Goal: Navigation & Orientation: Find specific page/section

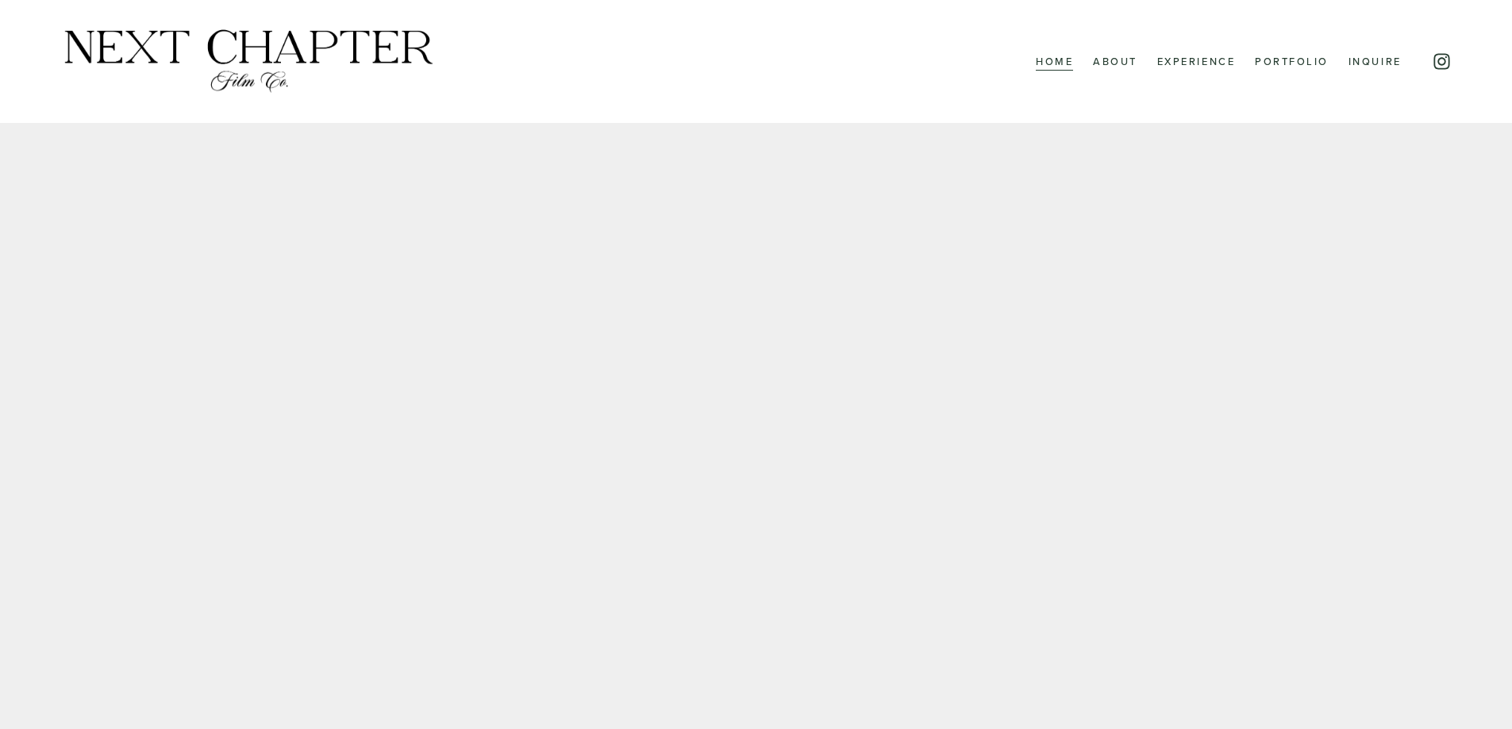
click at [1294, 60] on link "Portfolio" at bounding box center [1292, 61] width 74 height 21
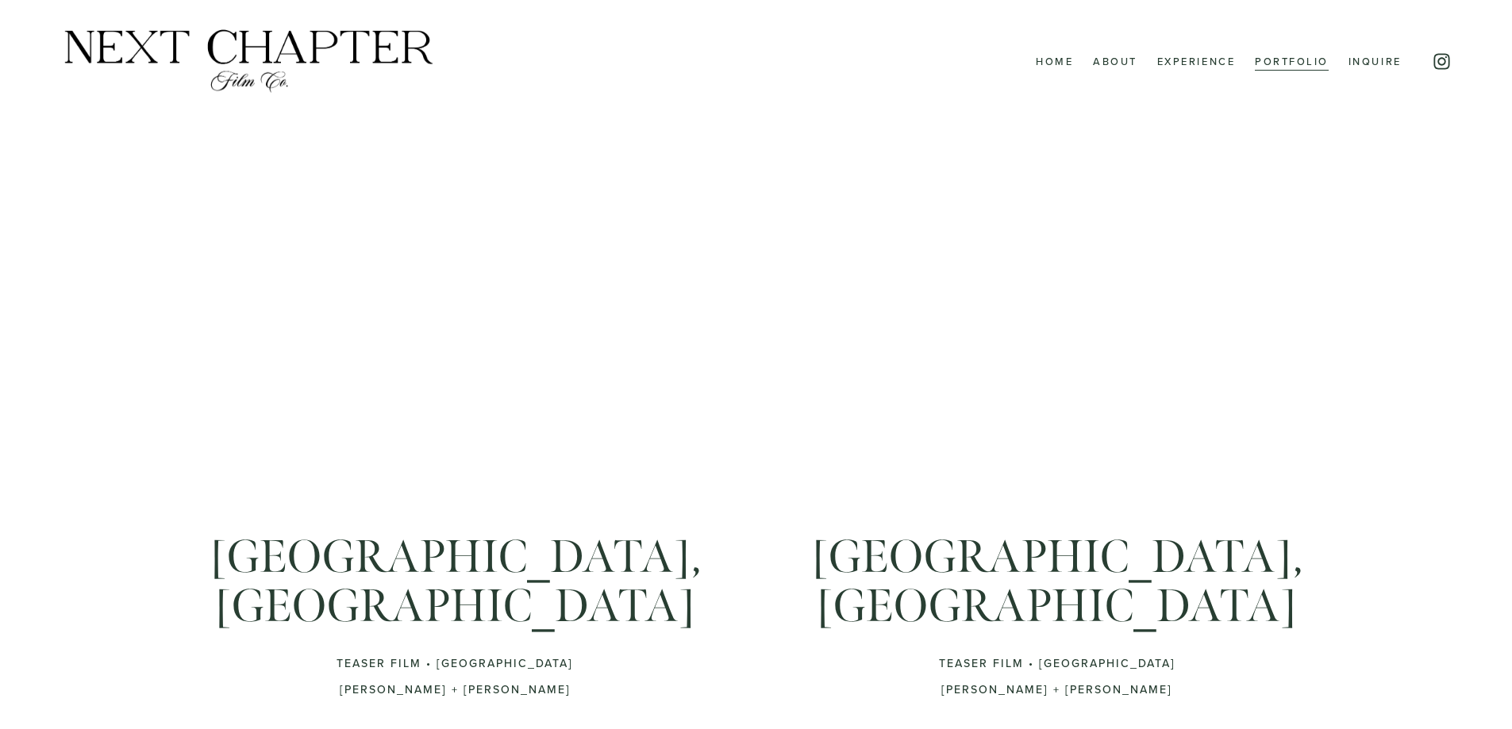
click at [1117, 57] on link "About" at bounding box center [1115, 61] width 44 height 21
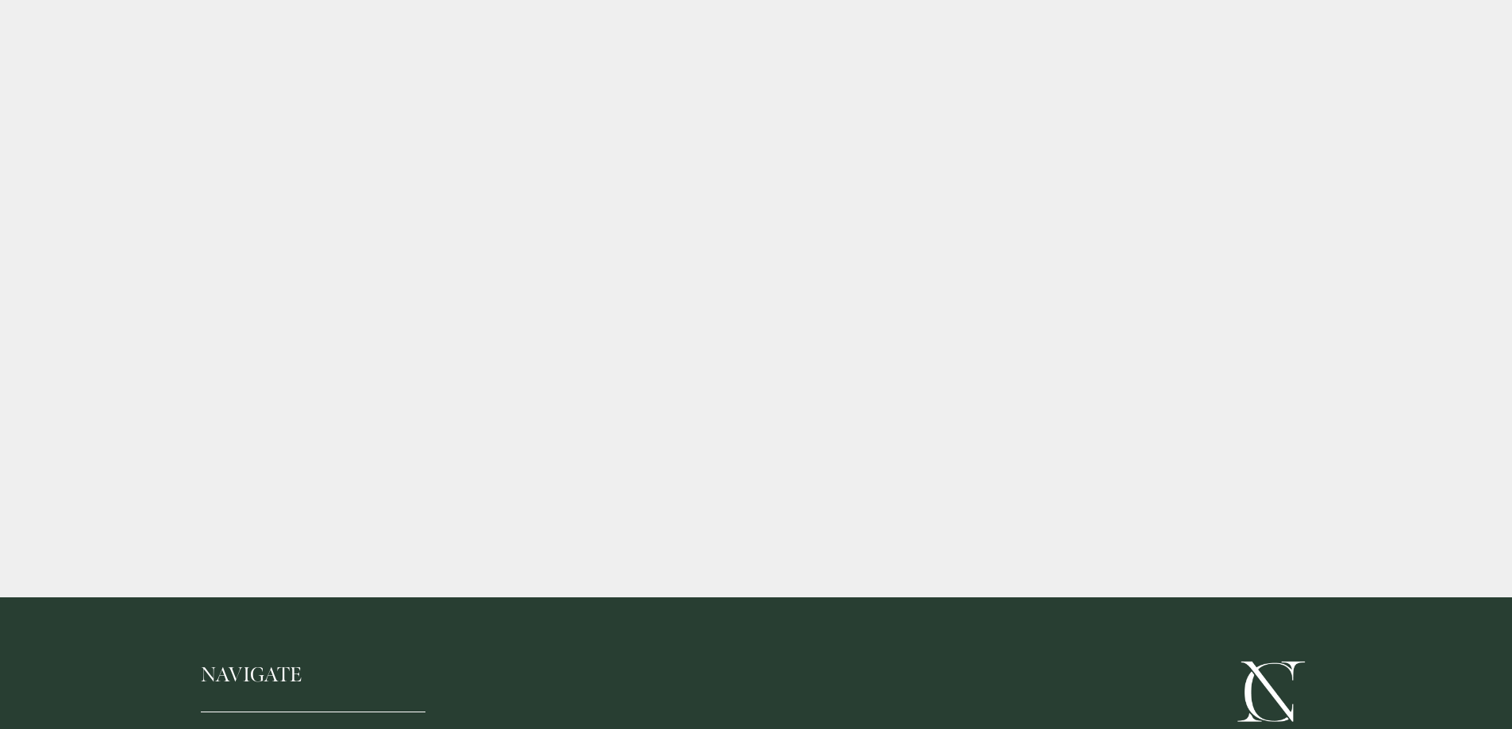
scroll to position [3413, 0]
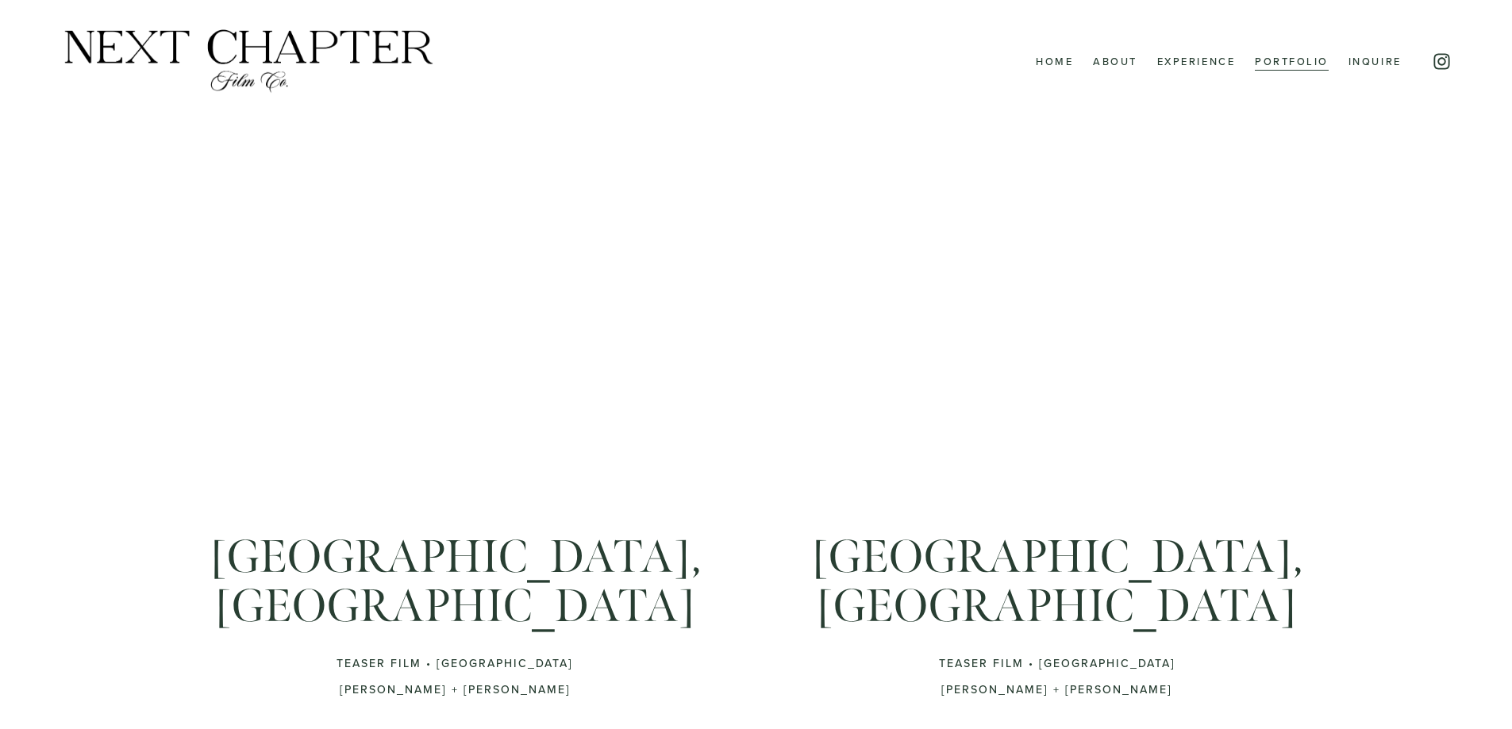
click at [1124, 62] on link "About" at bounding box center [1115, 61] width 44 height 21
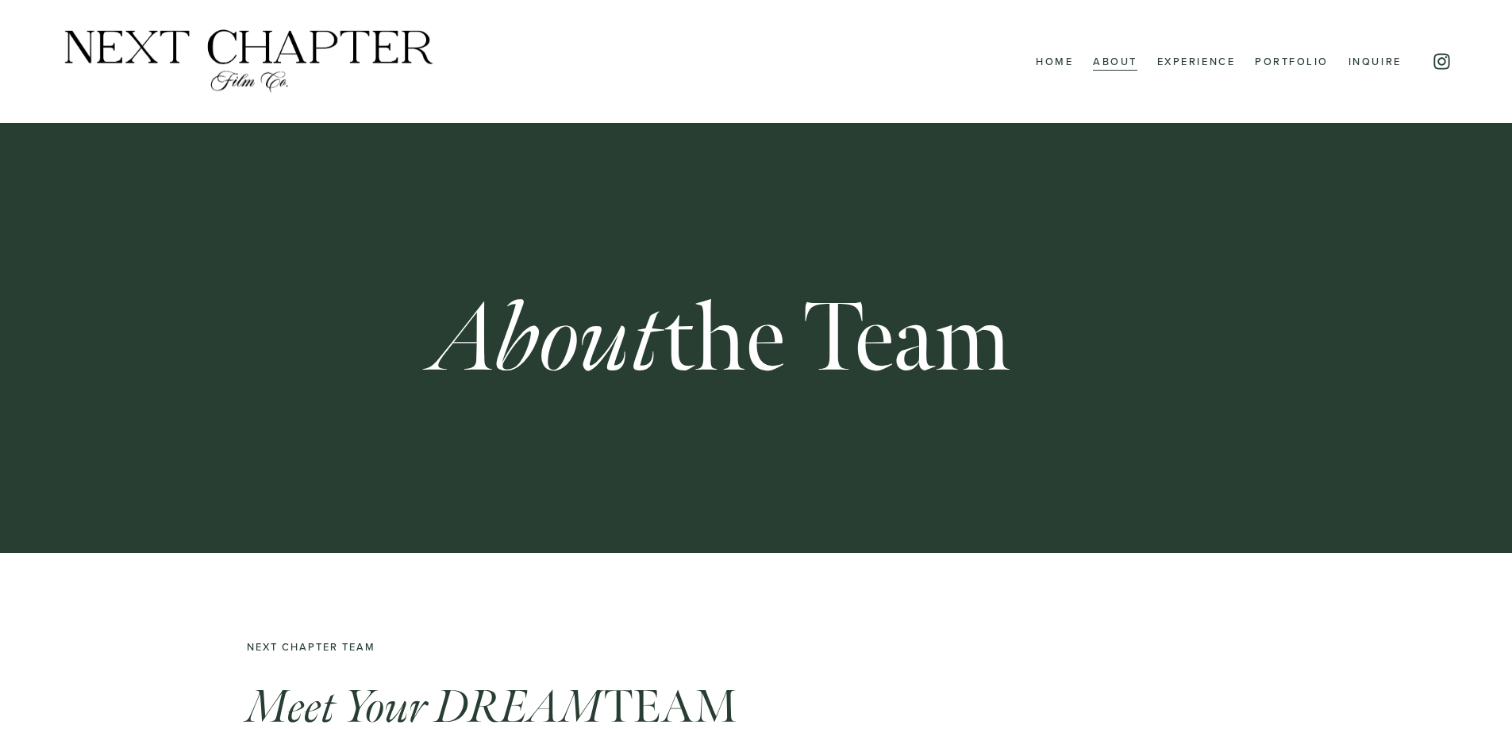
click at [1201, 57] on link "Experience" at bounding box center [1196, 61] width 79 height 21
click at [1364, 63] on link "Inquire" at bounding box center [1374, 61] width 53 height 21
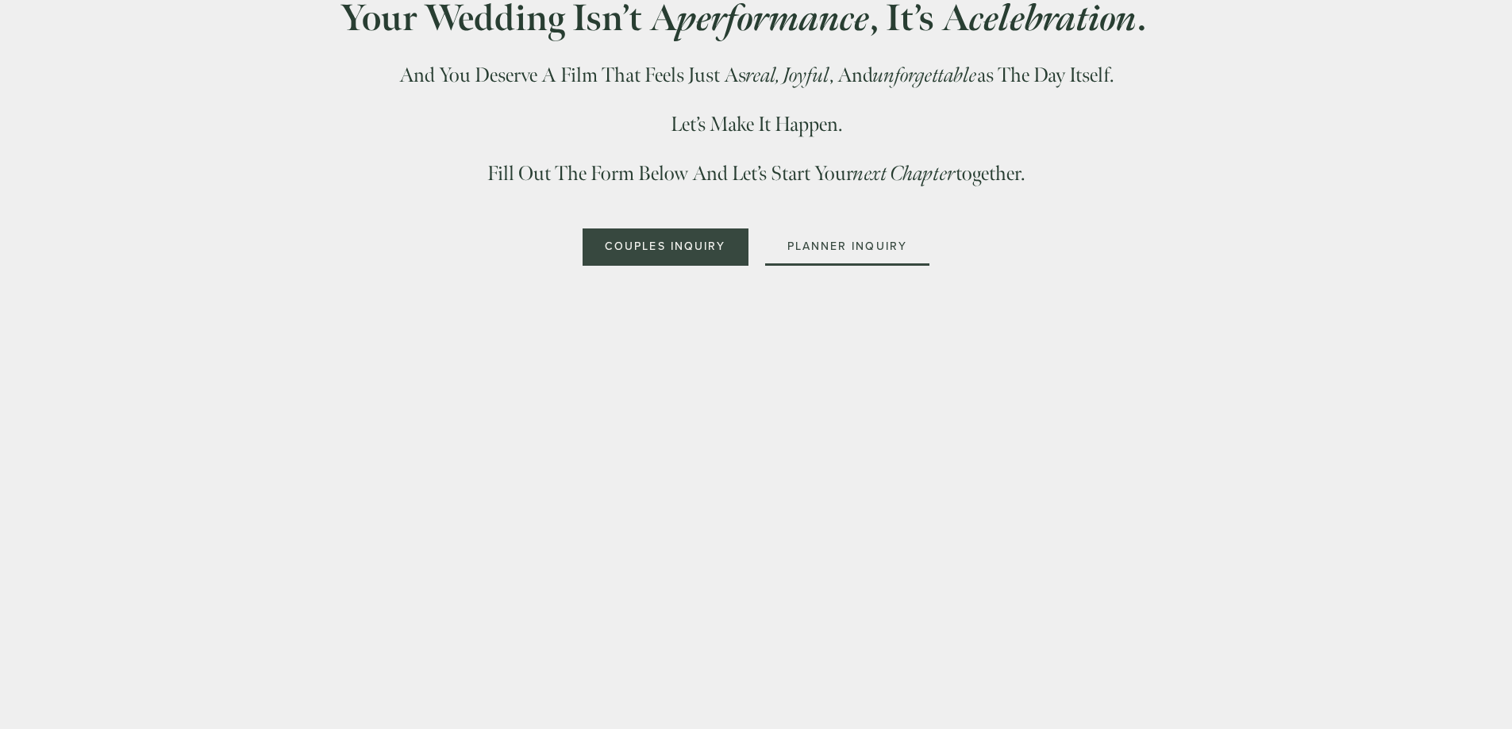
scroll to position [5159, 0]
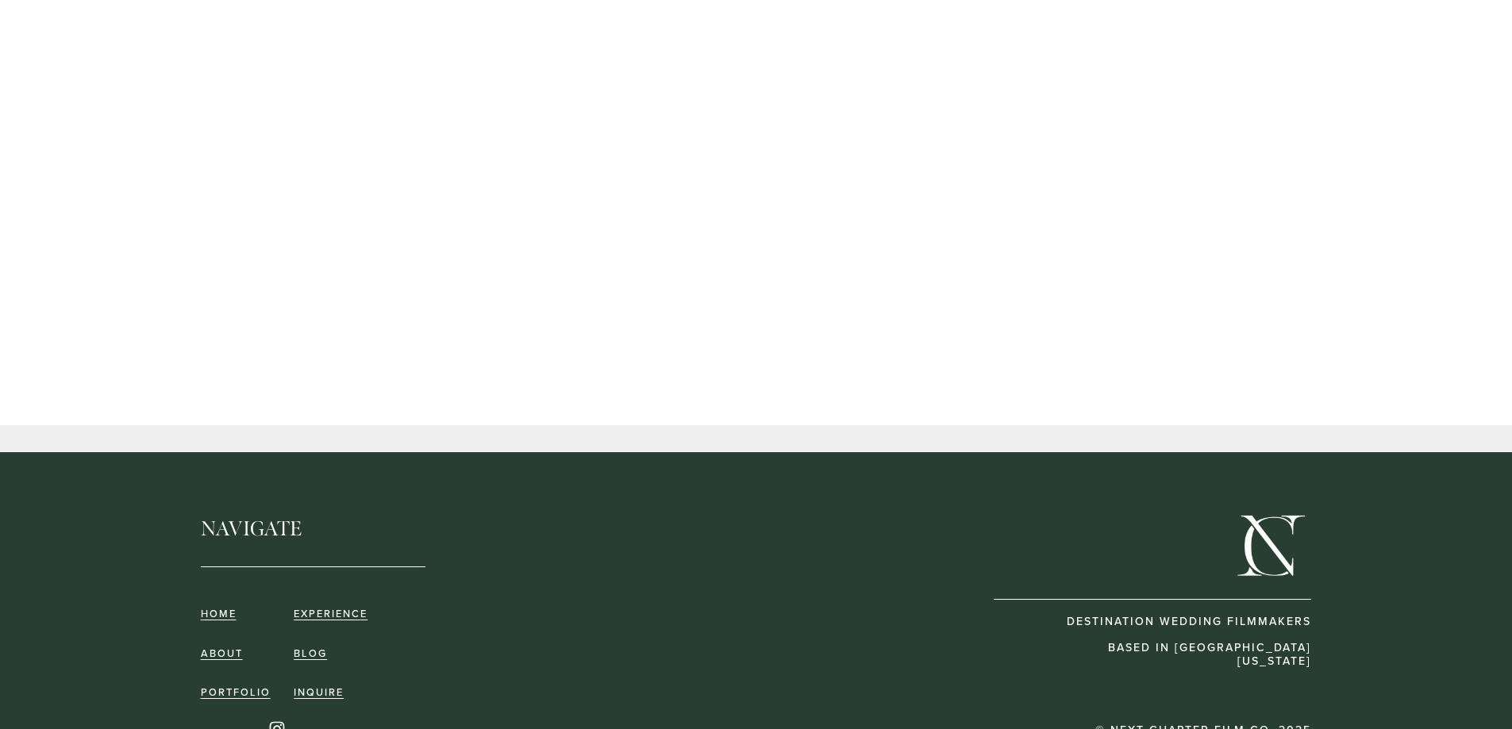
scroll to position [1151, 0]
